Goal: Task Accomplishment & Management: Complete application form

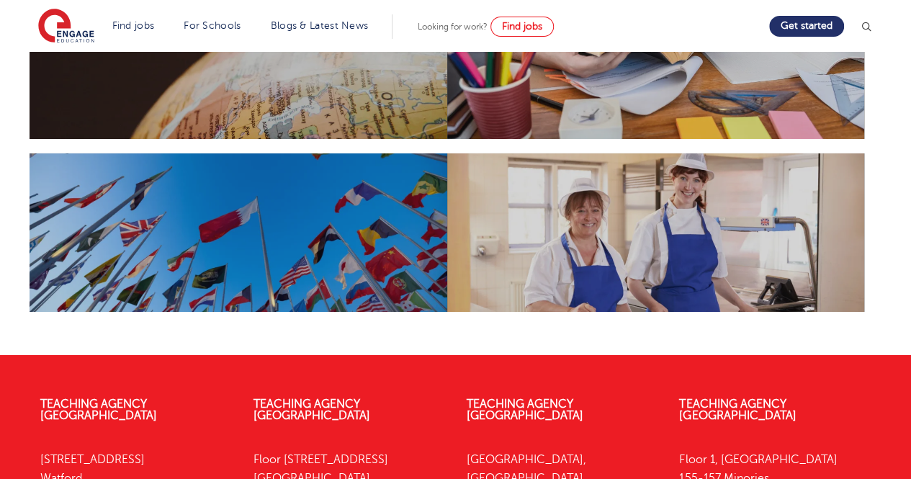
scroll to position [2475, 0]
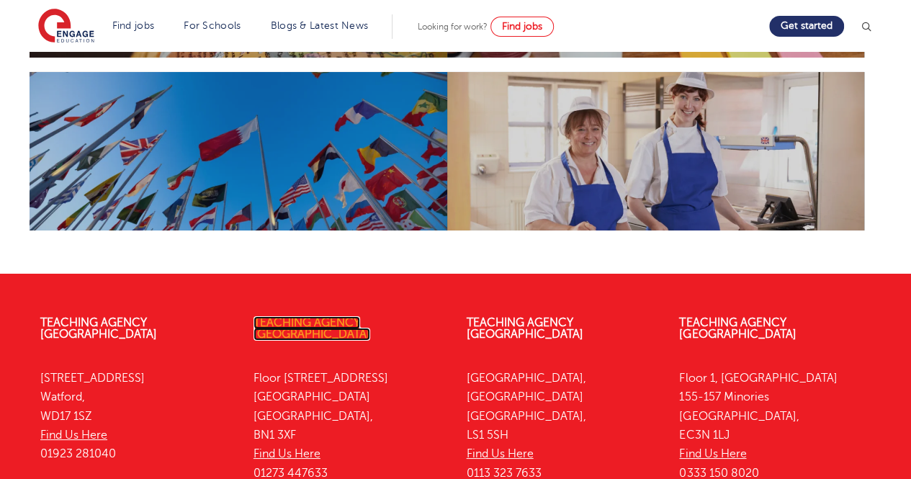
click at [370, 316] on link "Teaching Agency [GEOGRAPHIC_DATA]" at bounding box center [312, 328] width 117 height 24
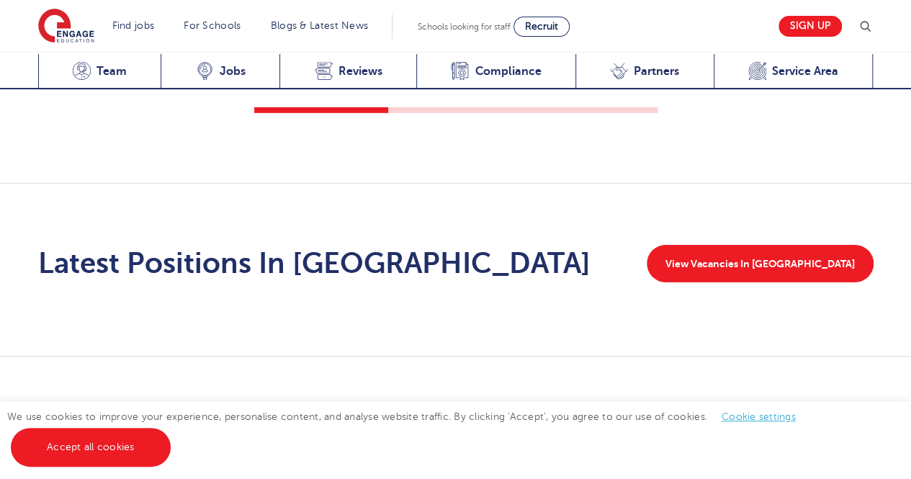
scroll to position [2247, 0]
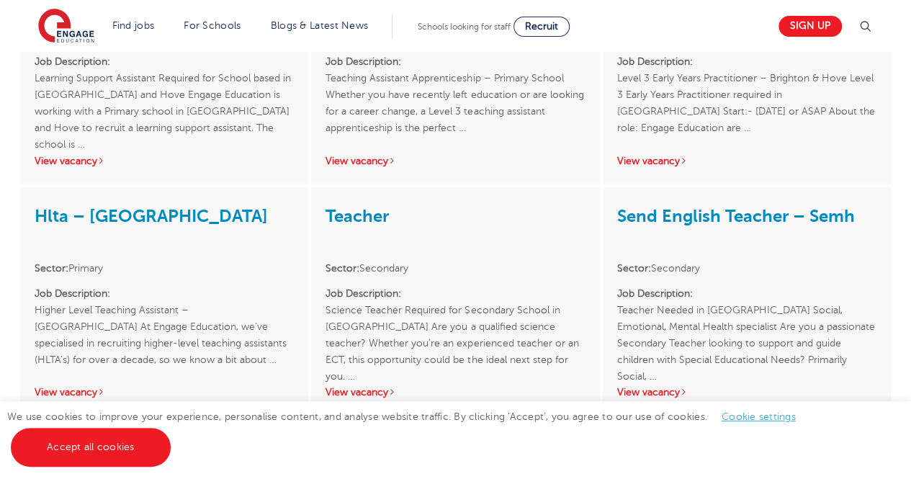
scroll to position [1631, 0]
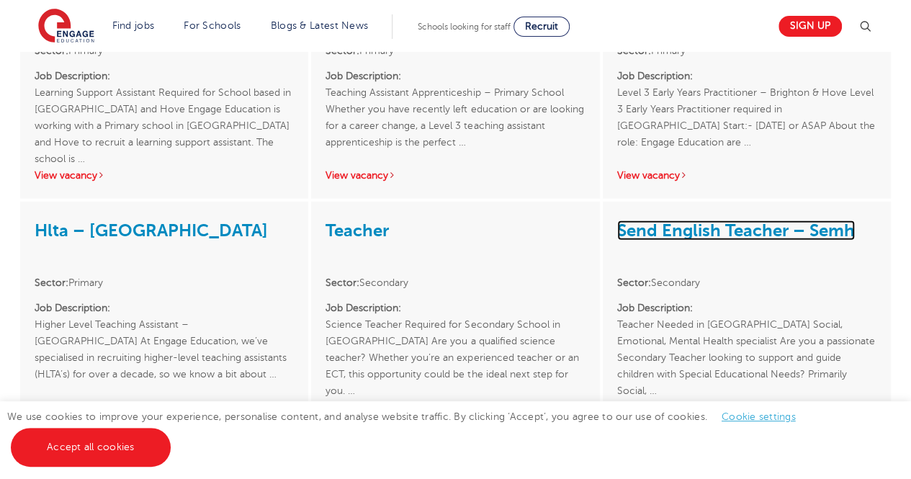
click at [673, 220] on link "Send English Teacher – Semh" at bounding box center [736, 230] width 238 height 20
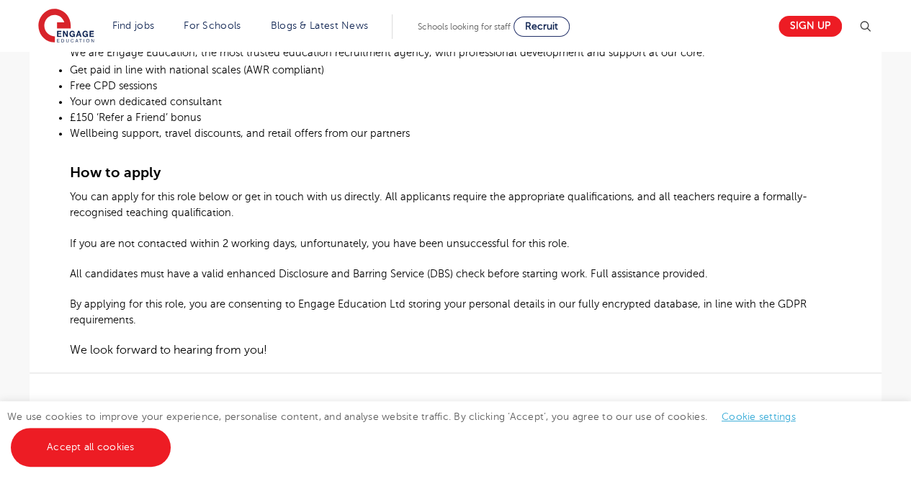
scroll to position [835, 0]
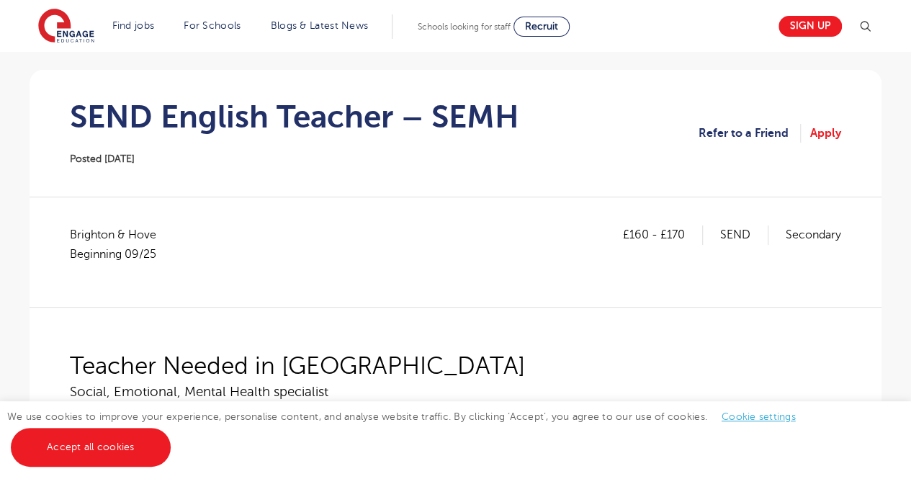
scroll to position [115, 0]
click at [833, 134] on link "Apply" at bounding box center [825, 134] width 31 height 19
